Goal: Navigation & Orientation: Understand site structure

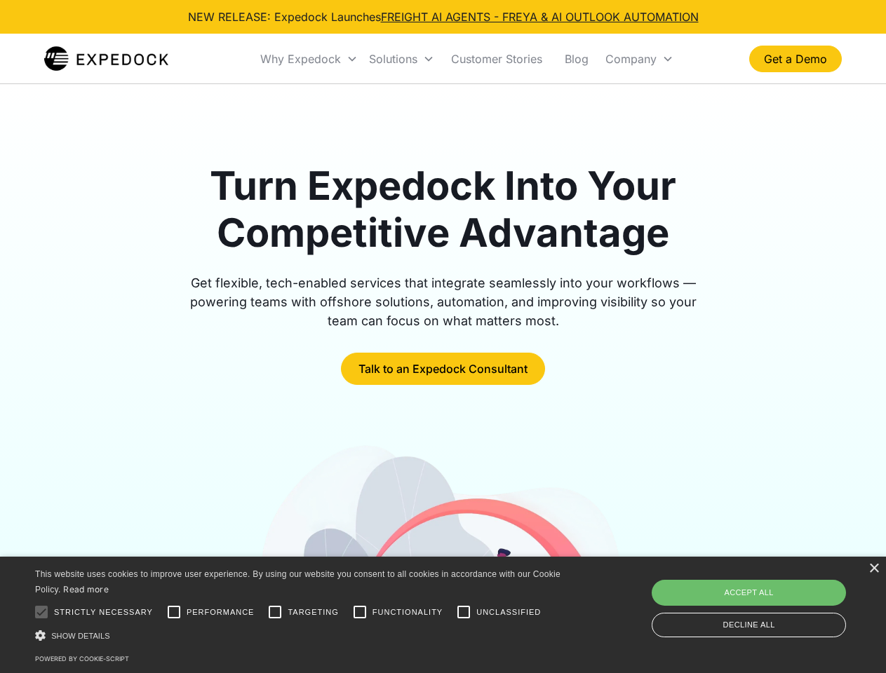
click at [309, 59] on div "Why Expedock" at bounding box center [300, 59] width 81 height 14
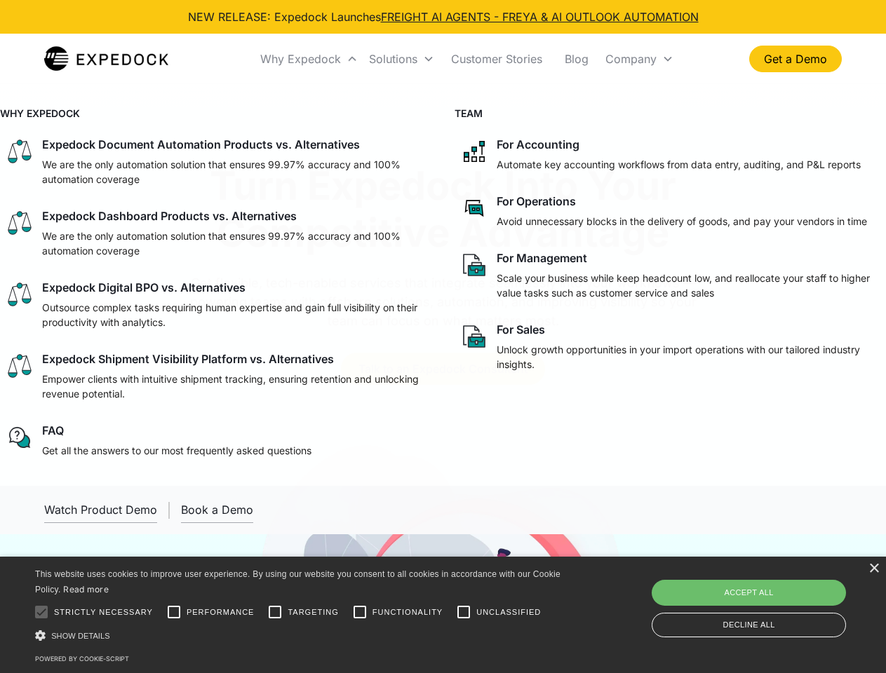
click at [401, 59] on div "Solutions" at bounding box center [393, 59] width 48 height 14
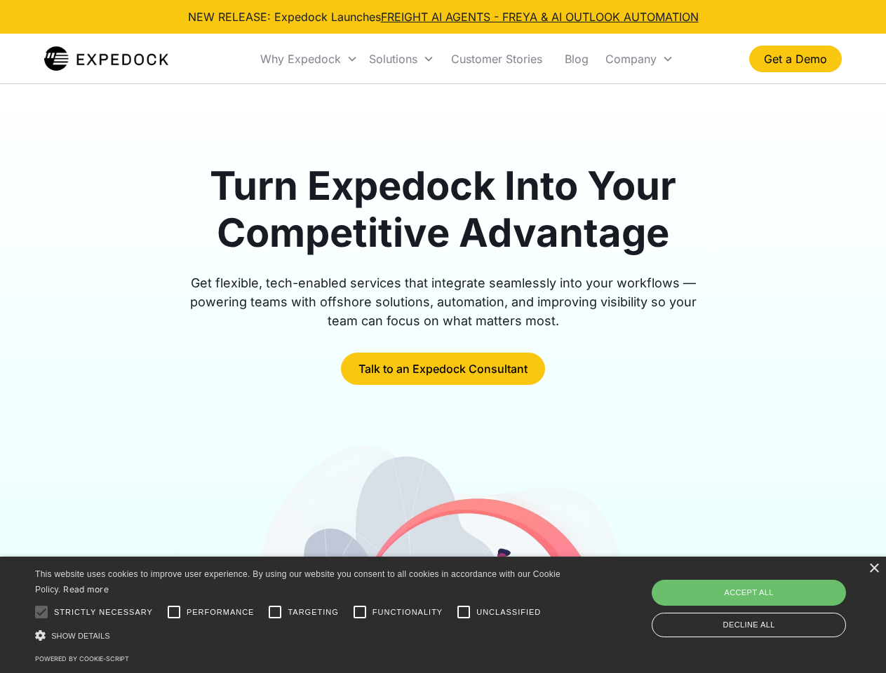
click at [639, 59] on div "Company" at bounding box center [630, 59] width 51 height 14
click at [41, 612] on div at bounding box center [41, 612] width 28 height 28
click at [174, 612] on input "Performance" at bounding box center [174, 612] width 28 height 28
checkbox input "true"
click at [275, 612] on input "Targeting" at bounding box center [275, 612] width 28 height 28
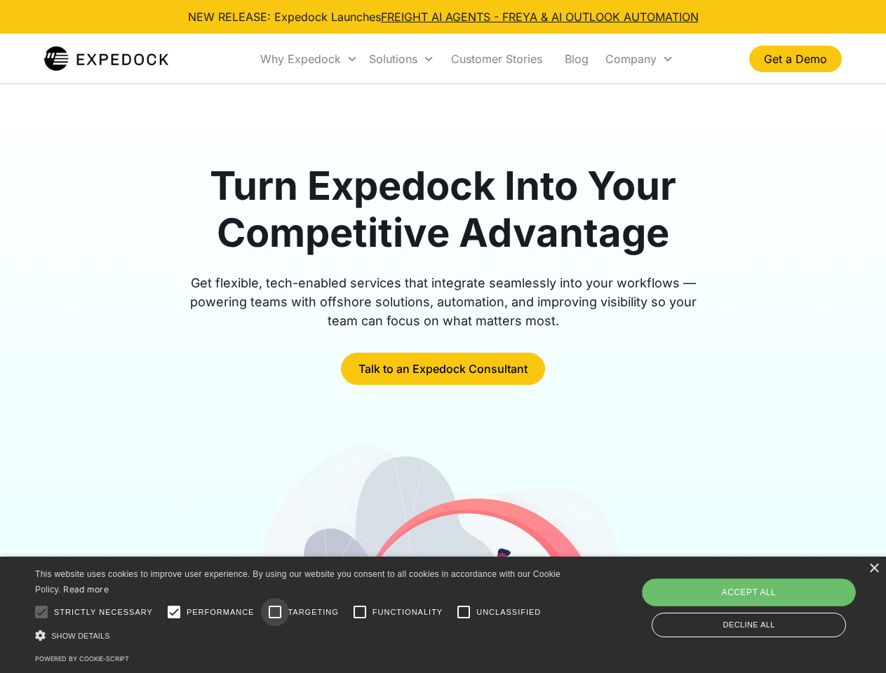
checkbox input "true"
click at [360, 612] on input "Functionality" at bounding box center [360, 612] width 28 height 28
checkbox input "true"
click at [464, 612] on input "Unclassified" at bounding box center [464, 612] width 28 height 28
checkbox input "true"
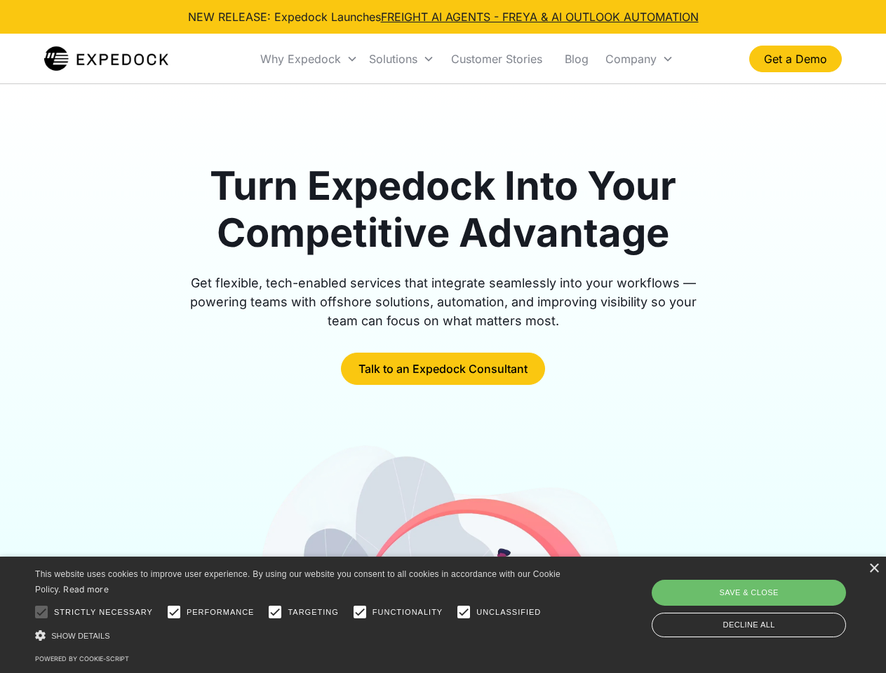
click at [300, 635] on div "Show details Hide details" at bounding box center [300, 635] width 530 height 15
